Goal: Task Accomplishment & Management: Manage account settings

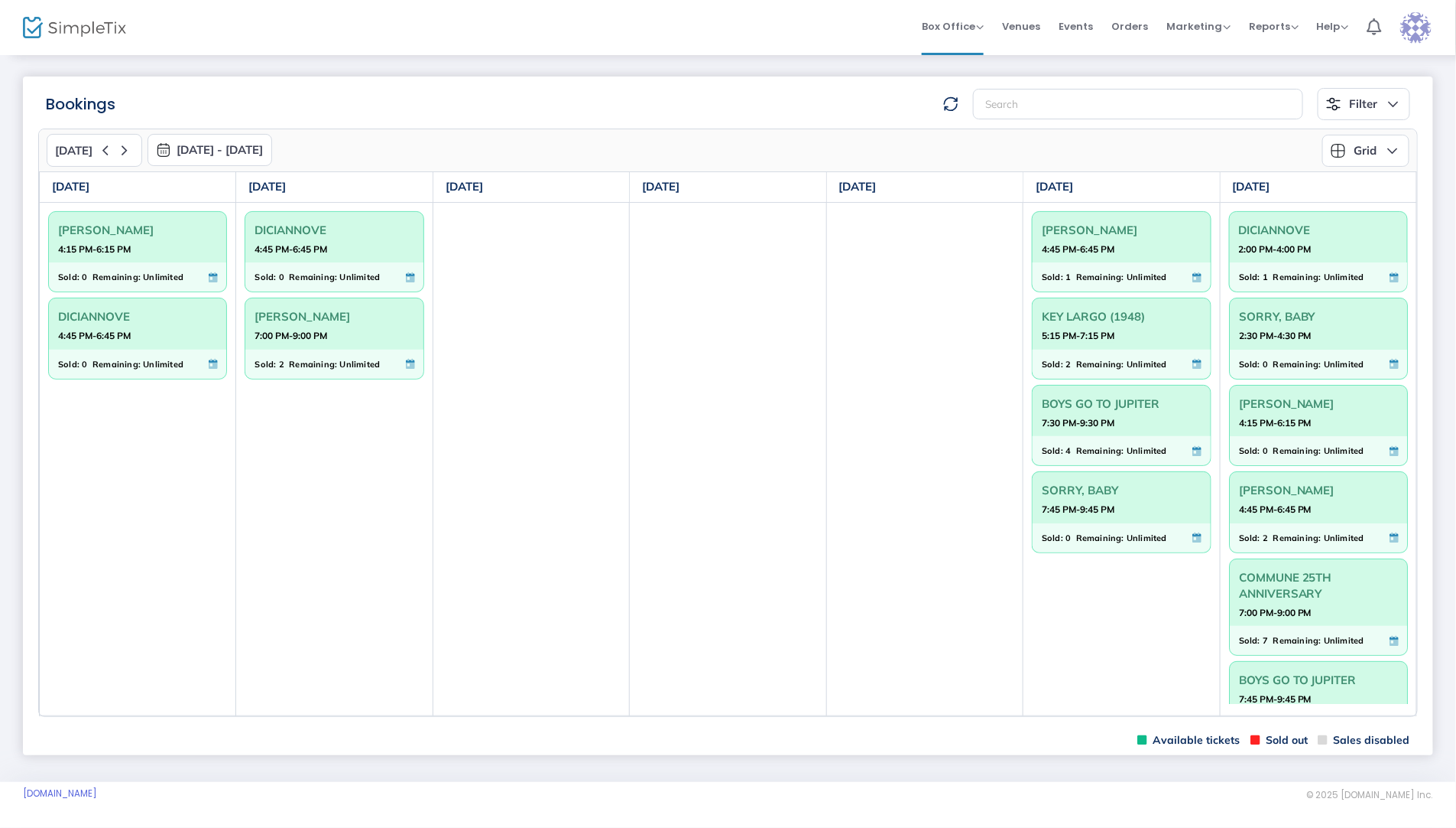
scroll to position [42, 0]
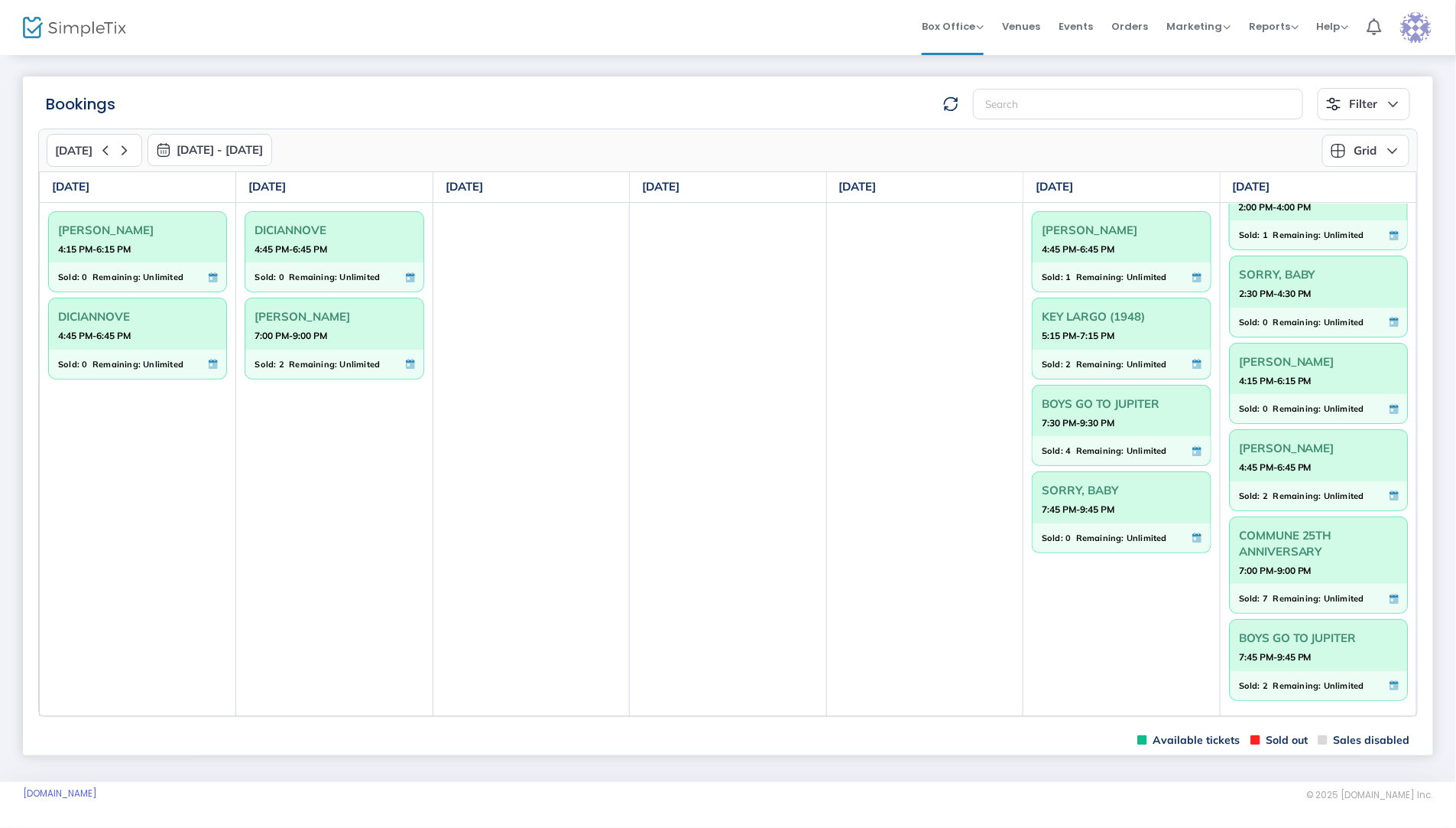
click at [133, 145] on button "[DATE]" at bounding box center [94, 150] width 96 height 33
click at [119, 145] on icon at bounding box center [125, 150] width 19 height 19
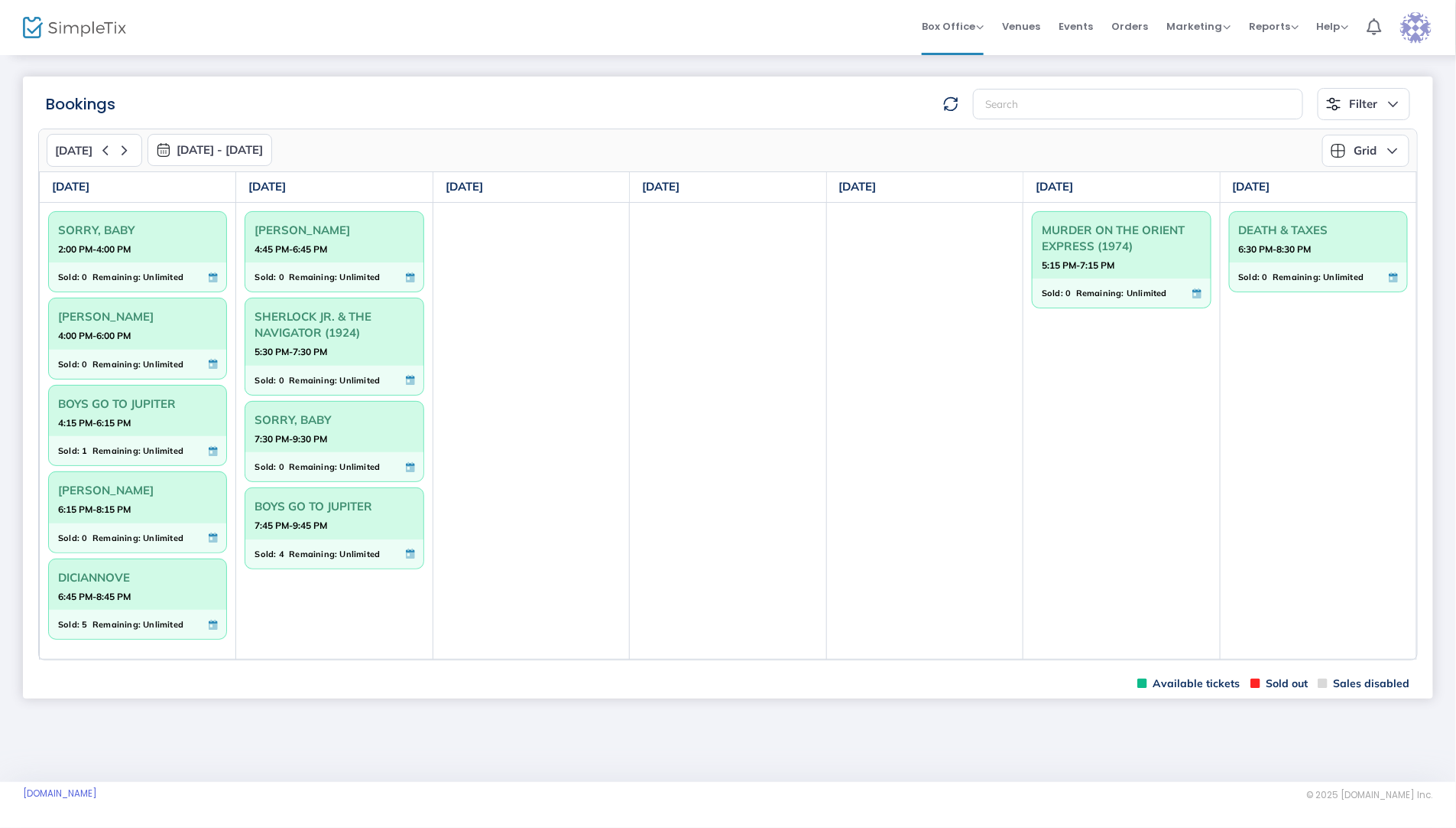
scroll to position [0, 0]
click at [136, 579] on span "DICIANNOVE" at bounding box center [137, 577] width 159 height 24
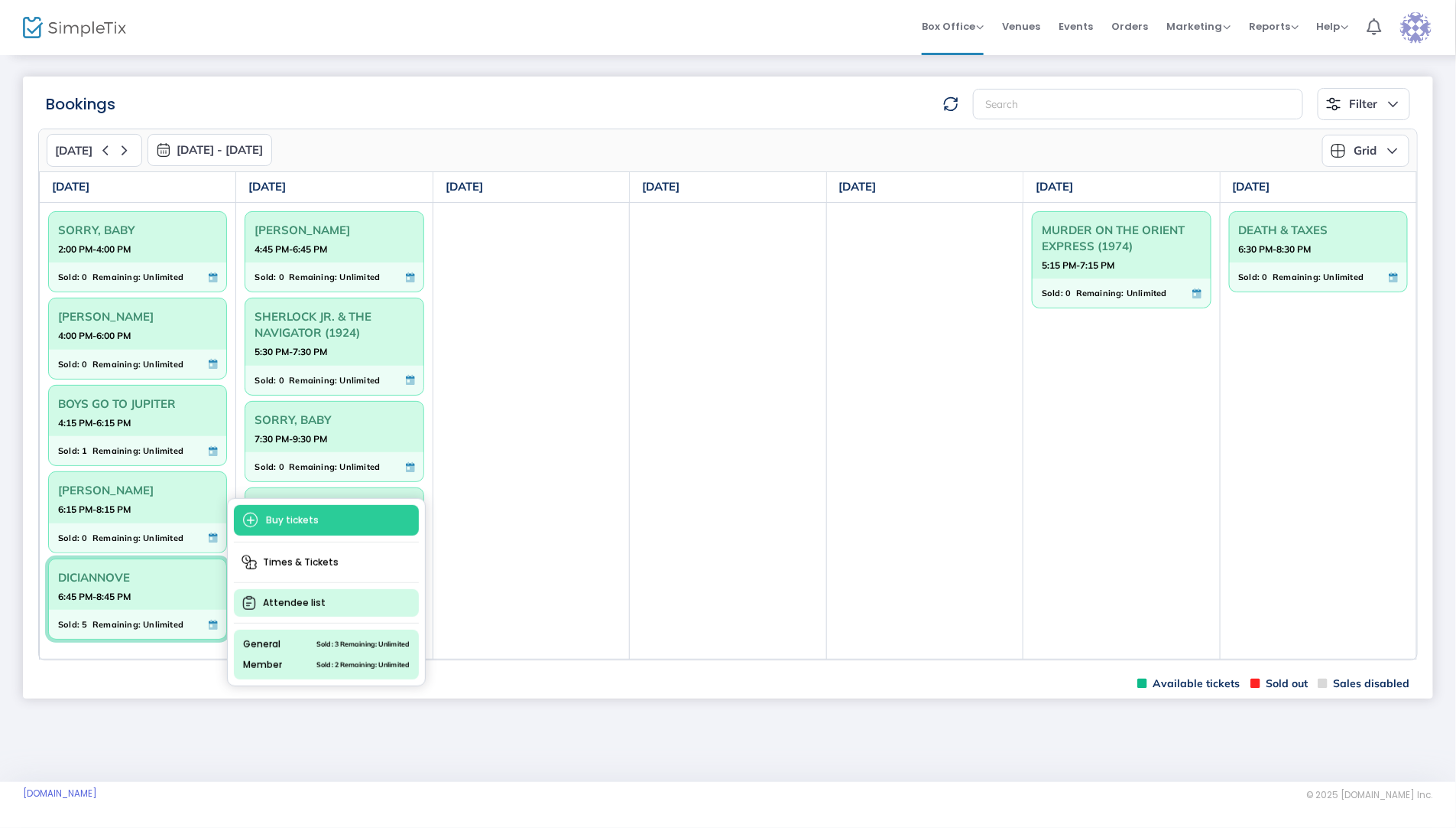
click at [289, 595] on span "Attendee list" at bounding box center [326, 603] width 185 height 27
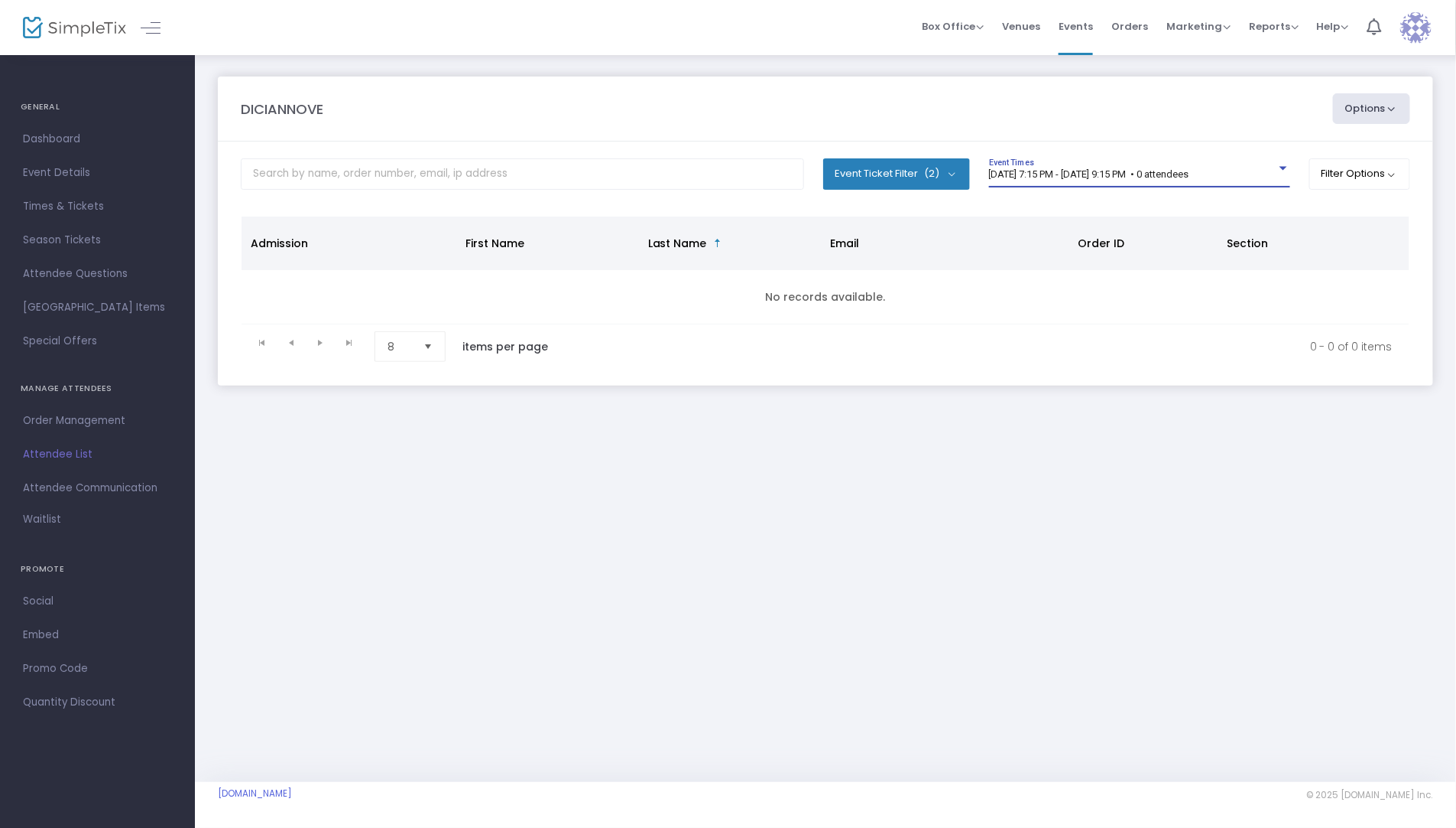
click at [1078, 173] on span "[DATE] 7:15 PM - [DATE] 9:15 PM • 0 attendees" at bounding box center [1089, 174] width 200 height 12
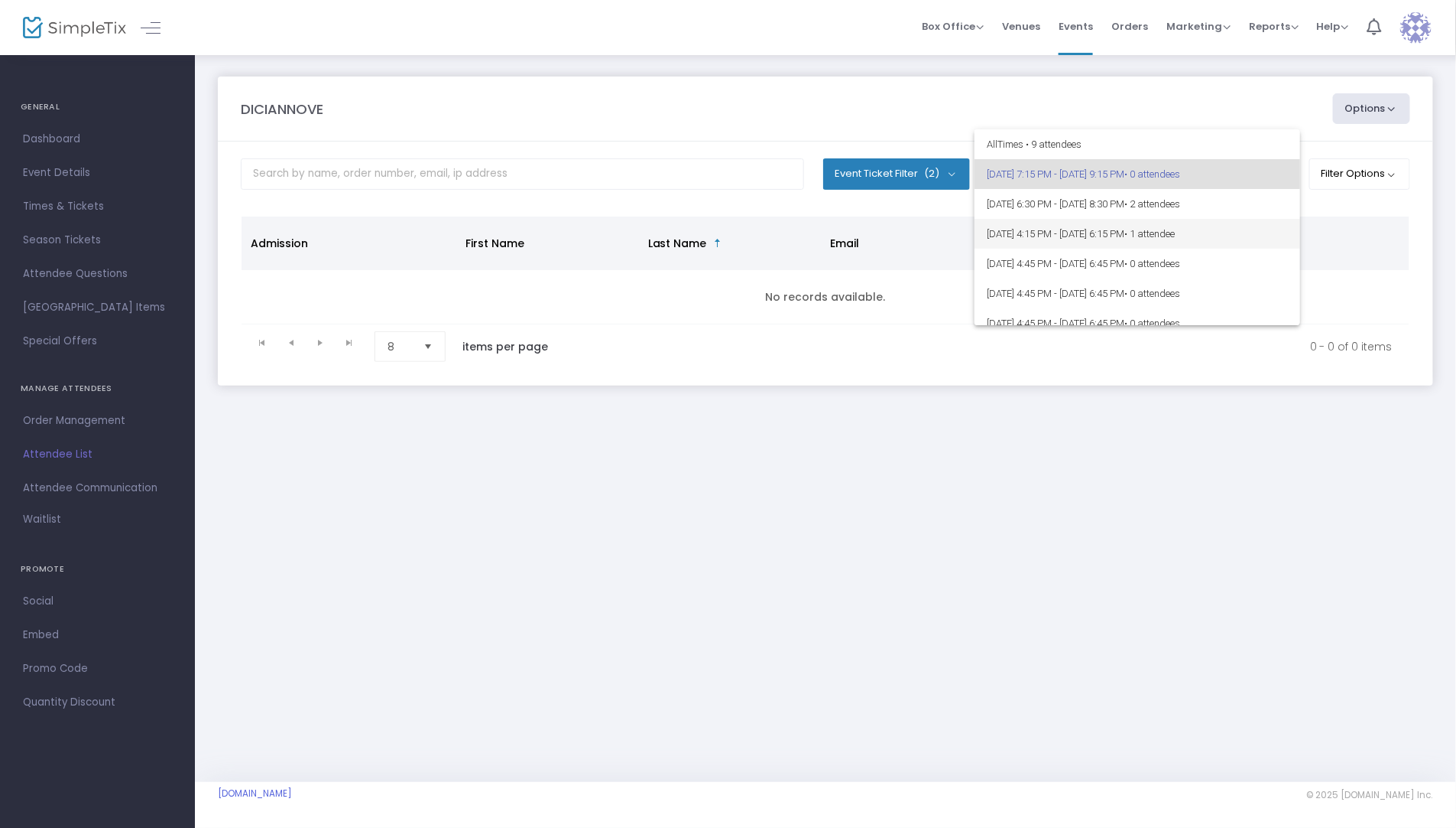
scroll to position [73, 0]
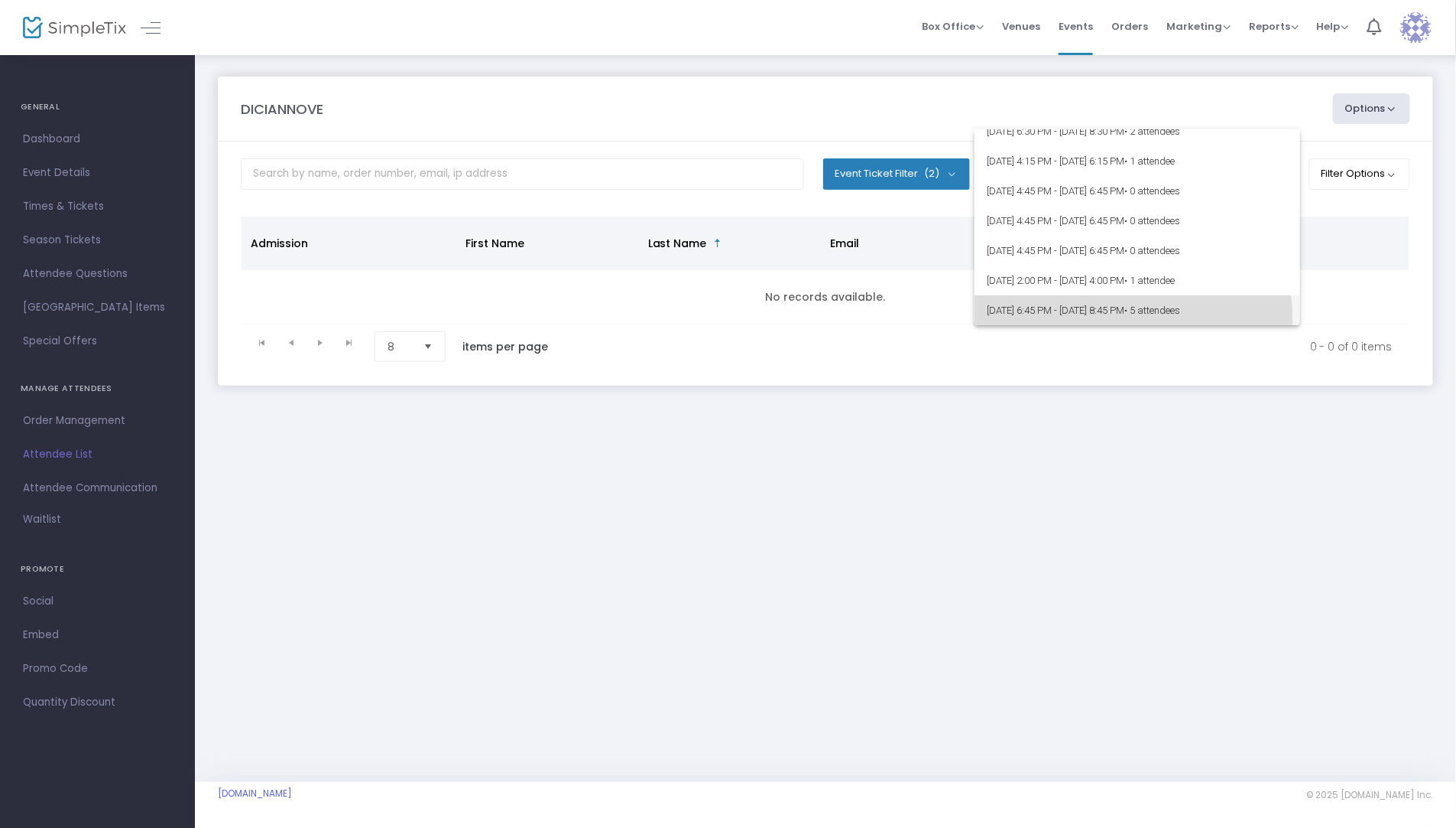
click at [1091, 317] on span "[DATE] 6:45 PM - [DATE] 8:45 PM • 5 attendees" at bounding box center [1138, 310] width 302 height 30
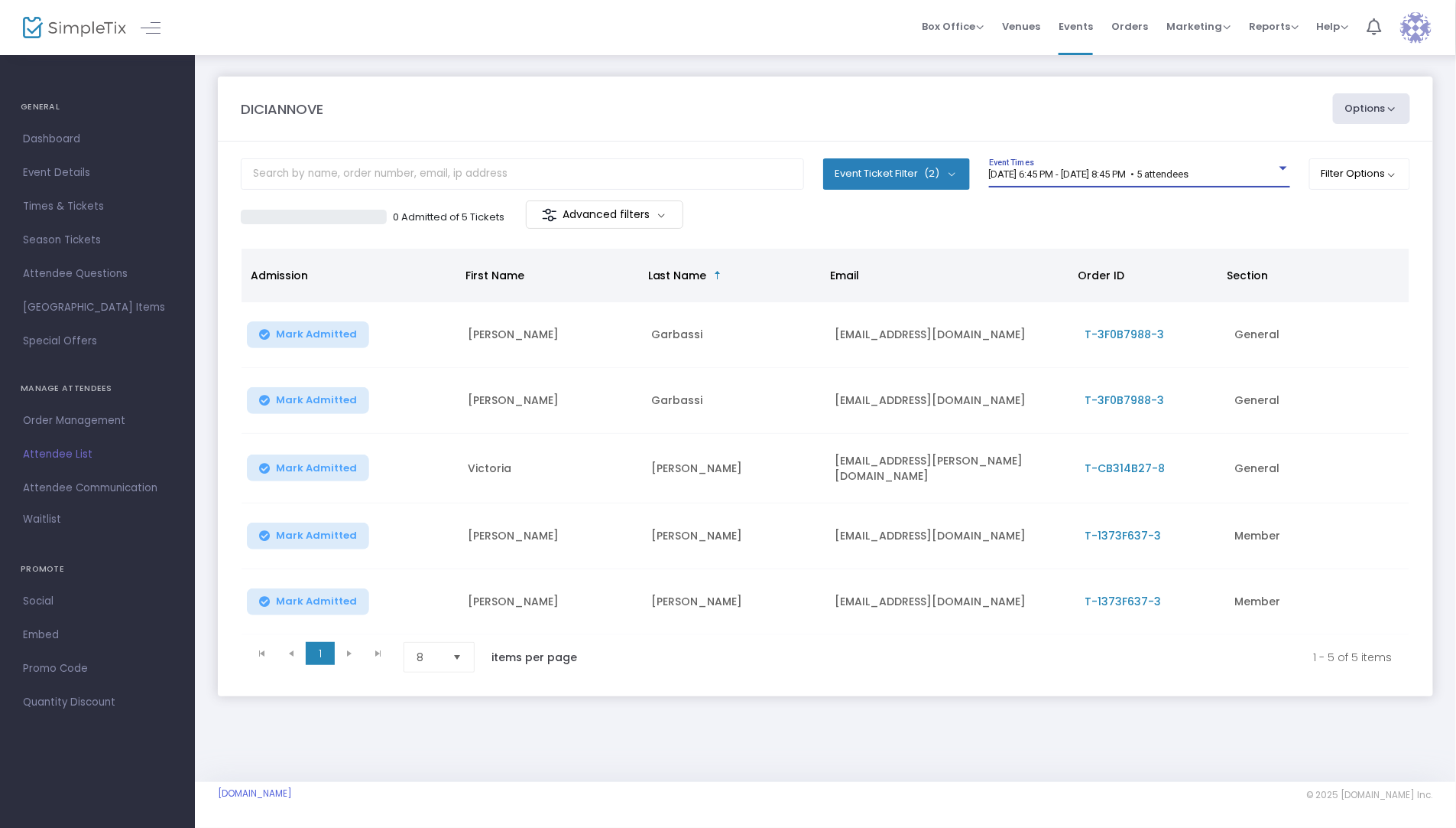
click at [784, 82] on m-panel-header "DICIANNOVE Options Export List Print Name Tags Export to Mailchimp Scan Report" at bounding box center [825, 108] width 1215 height 65
